Goal: Communication & Community: Answer question/provide support

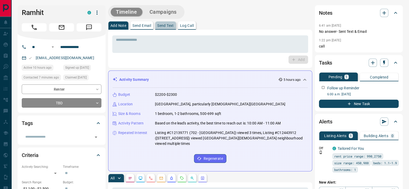
click at [164, 23] on button "Send Text" at bounding box center [165, 25] width 21 height 8
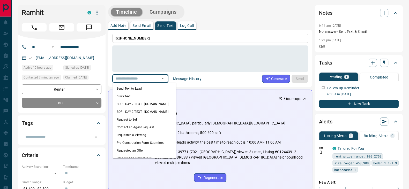
click at [146, 80] on input "text" at bounding box center [132, 79] width 39 height 6
click at [134, 91] on li "Send Text to Lead" at bounding box center [144, 89] width 64 height 8
type textarea "**********"
type input "**********"
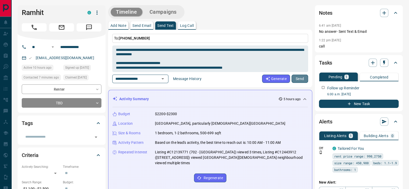
click at [303, 77] on button "Send" at bounding box center [299, 79] width 17 height 8
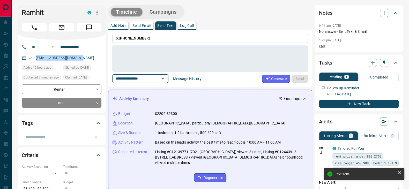
drag, startPoint x: 78, startPoint y: 58, endPoint x: 30, endPoint y: 54, distance: 48.3
click at [26, 55] on div "[EMAIL_ADDRESS][DOMAIN_NAME]" at bounding box center [62, 58] width 80 height 9
copy link "[EMAIL_ADDRESS][DOMAIN_NAME]"
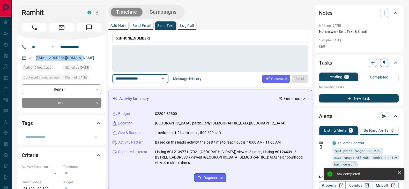
click at [385, 64] on icon "button" at bounding box center [383, 62] width 5 height 5
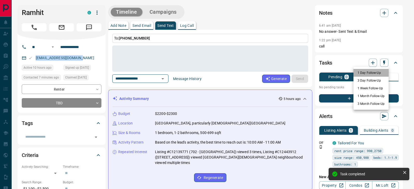
click at [361, 74] on li "1 Day Follow-Up" at bounding box center [370, 73] width 35 height 8
